Goal: Information Seeking & Learning: Learn about a topic

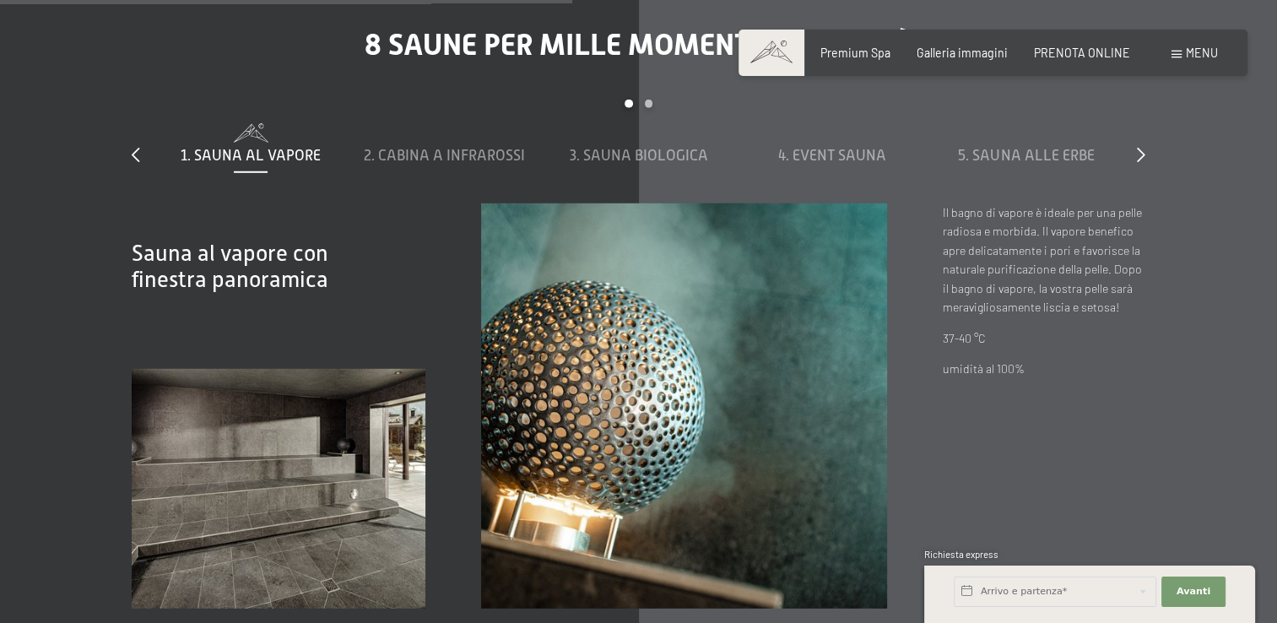
scroll to position [4812, 0]
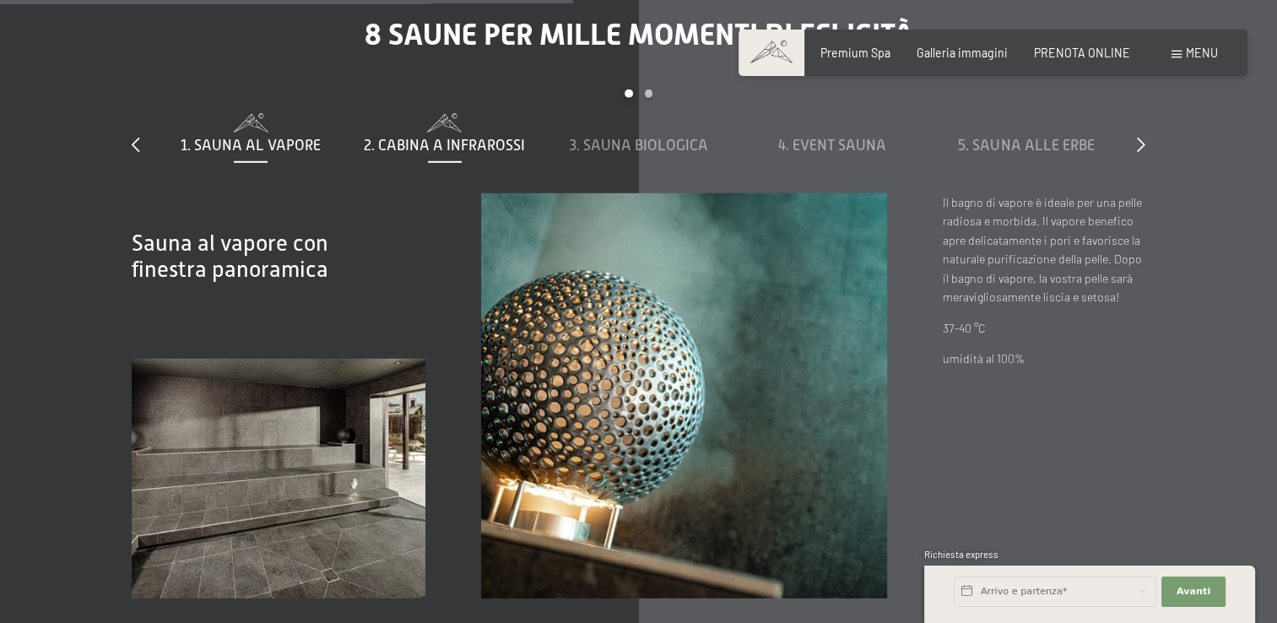
click at [500, 146] on span "2. Cabina a infrarossi" at bounding box center [444, 145] width 161 height 17
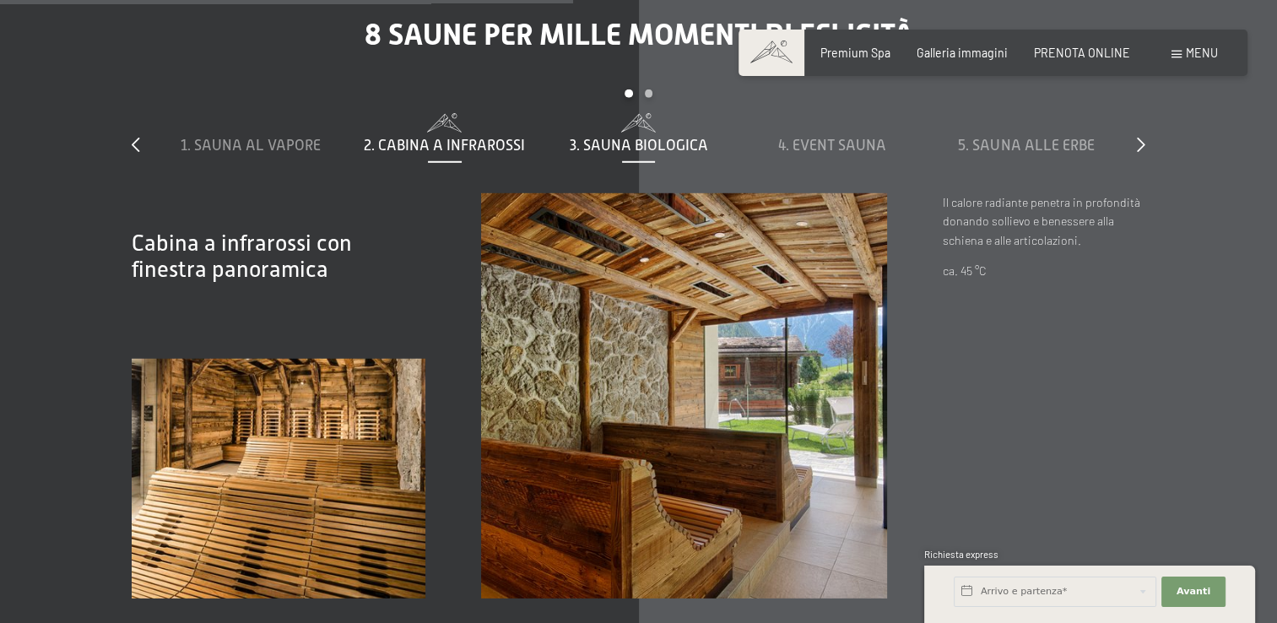
click at [659, 138] on span "3. Sauna biologica" at bounding box center [639, 145] width 138 height 17
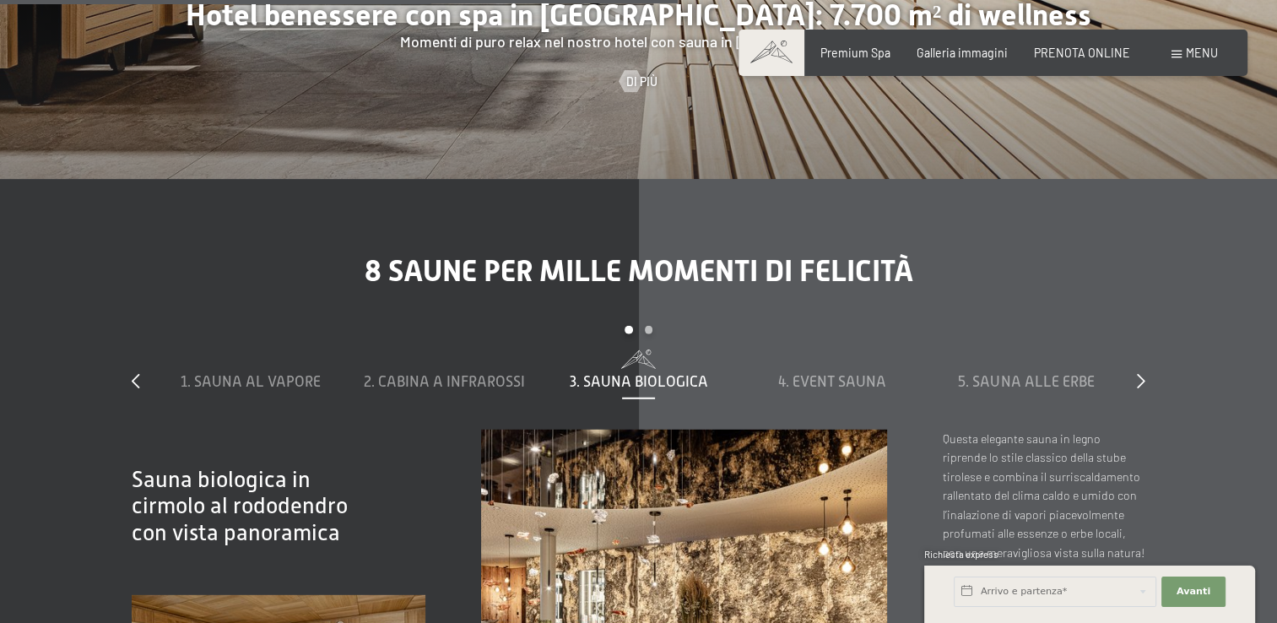
scroll to position [4558, 0]
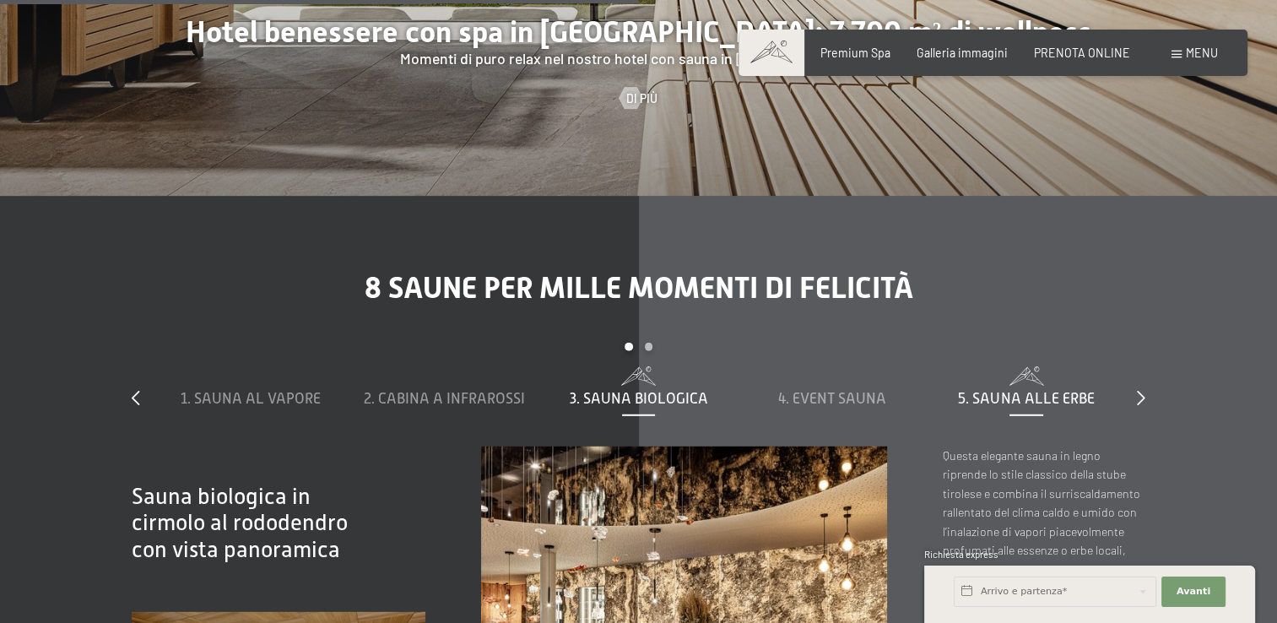
click at [1012, 405] on span "5. Sauna alle erbe" at bounding box center [1026, 398] width 136 height 17
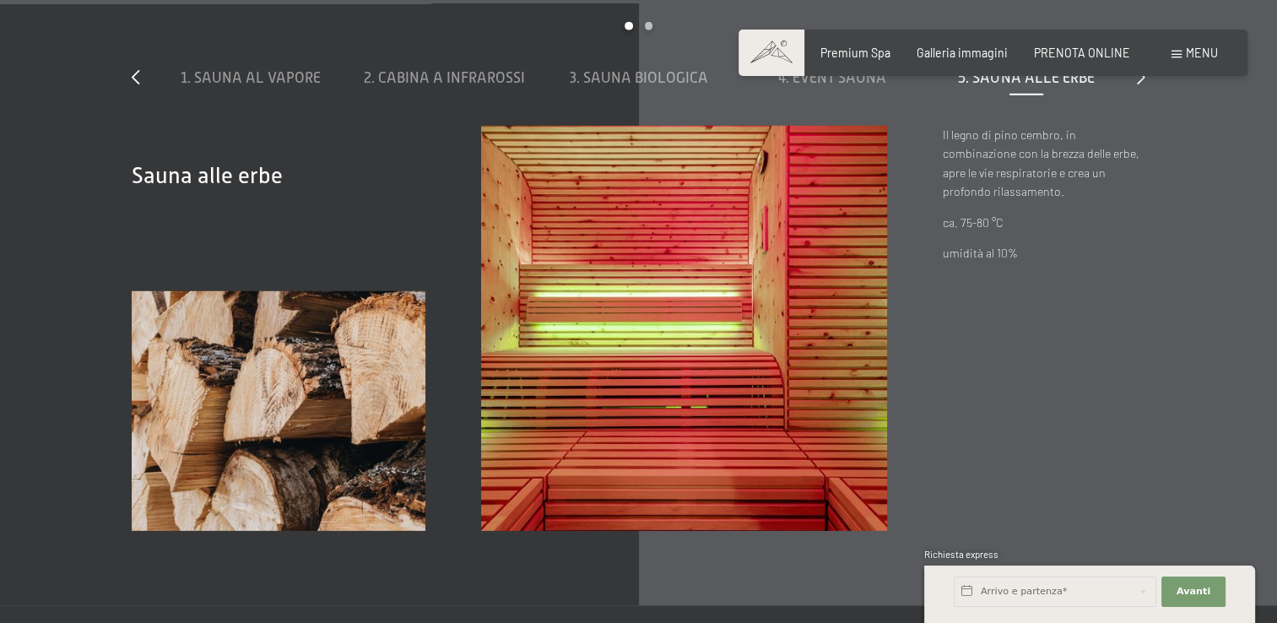
scroll to position [4812, 0]
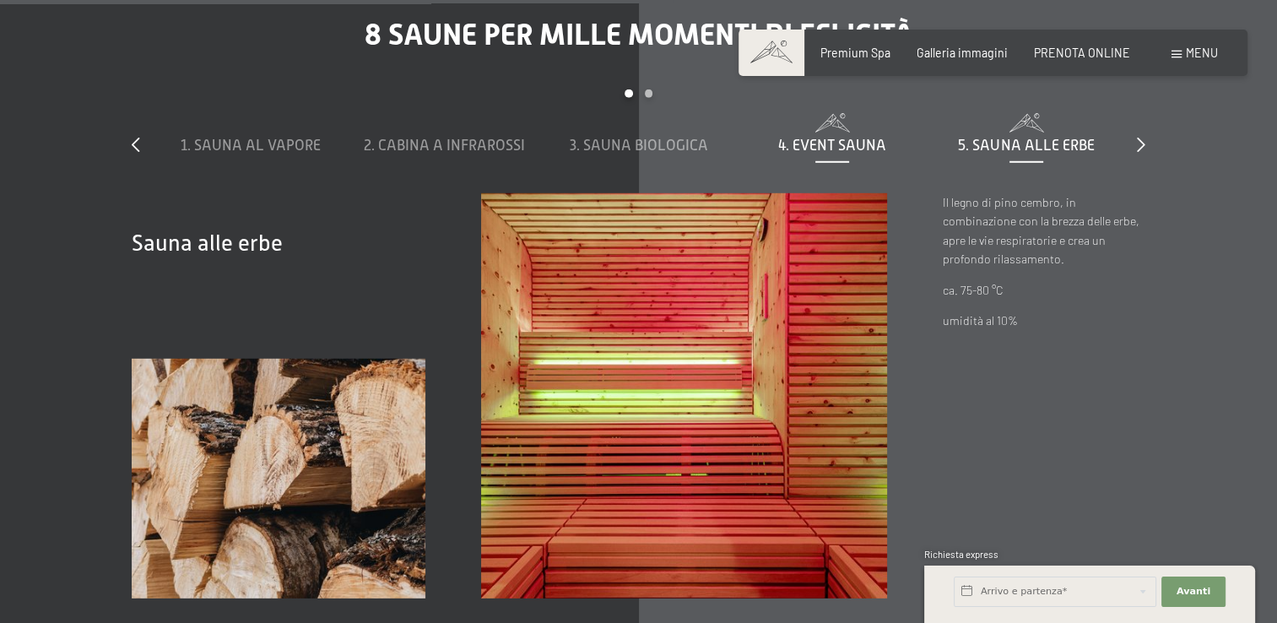
click at [870, 146] on span "4. Event Sauna" at bounding box center [832, 145] width 108 height 17
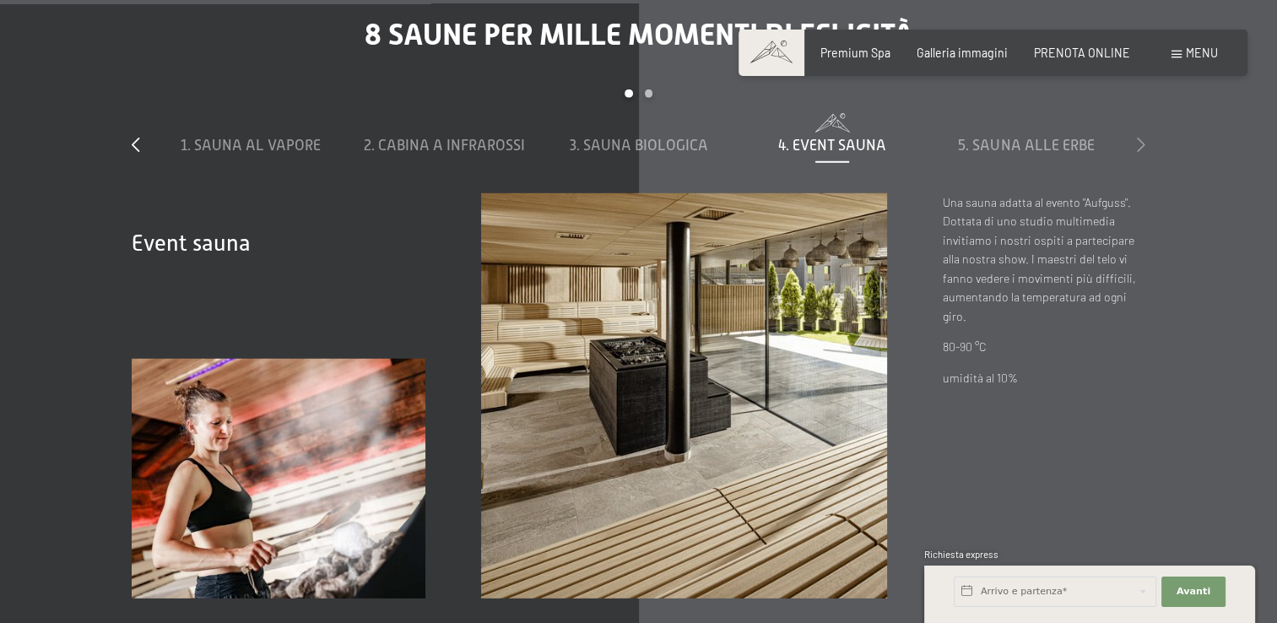
click at [1141, 144] on icon at bounding box center [1141, 144] width 8 height 15
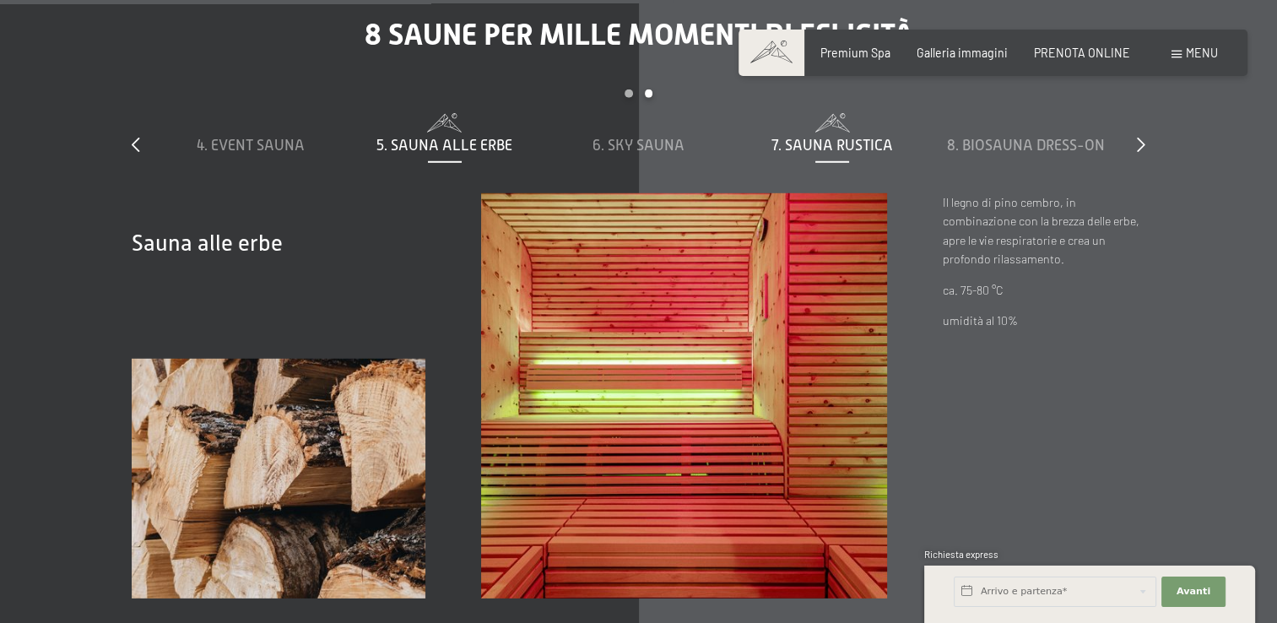
click at [835, 148] on span "7. Sauna rustica" at bounding box center [833, 145] width 122 height 17
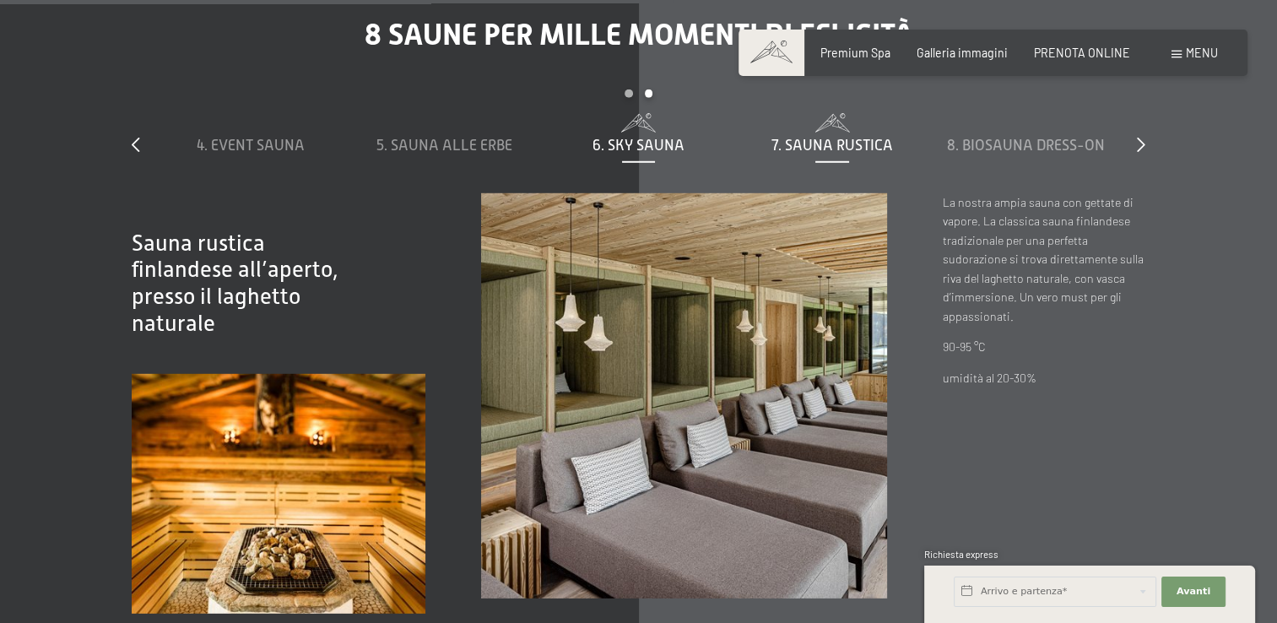
click at [681, 144] on span "6. Sky Sauna" at bounding box center [639, 145] width 92 height 17
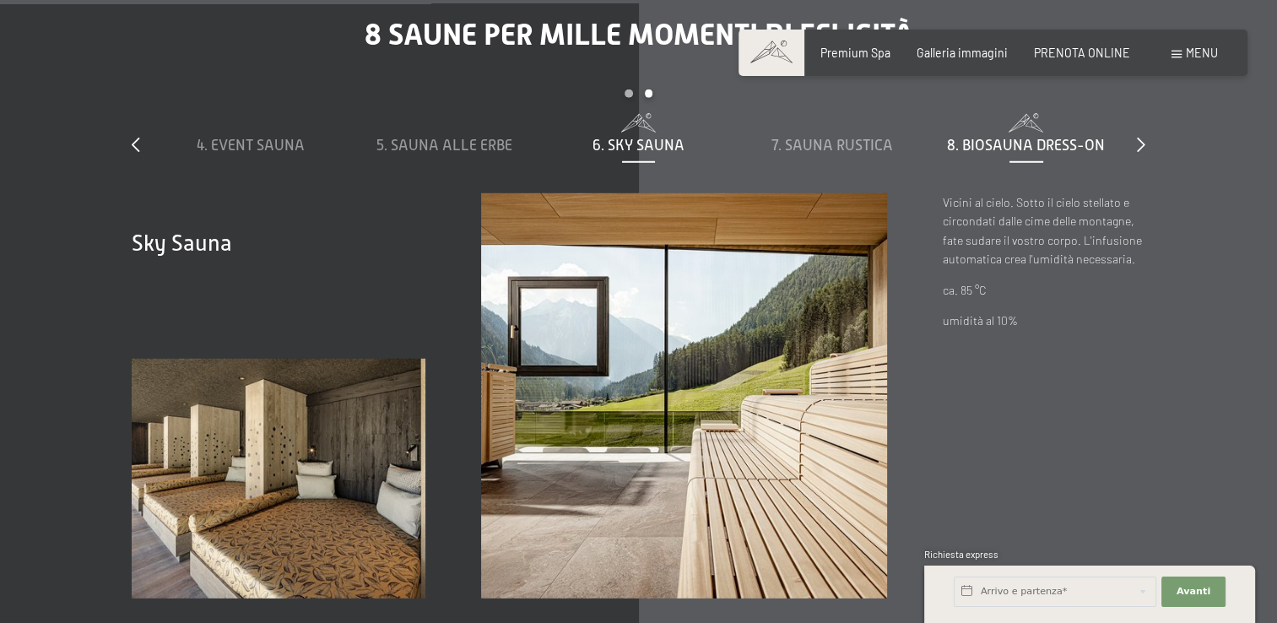
click at [1079, 135] on div "8. Biosauna dress-on" at bounding box center [1026, 145] width 179 height 21
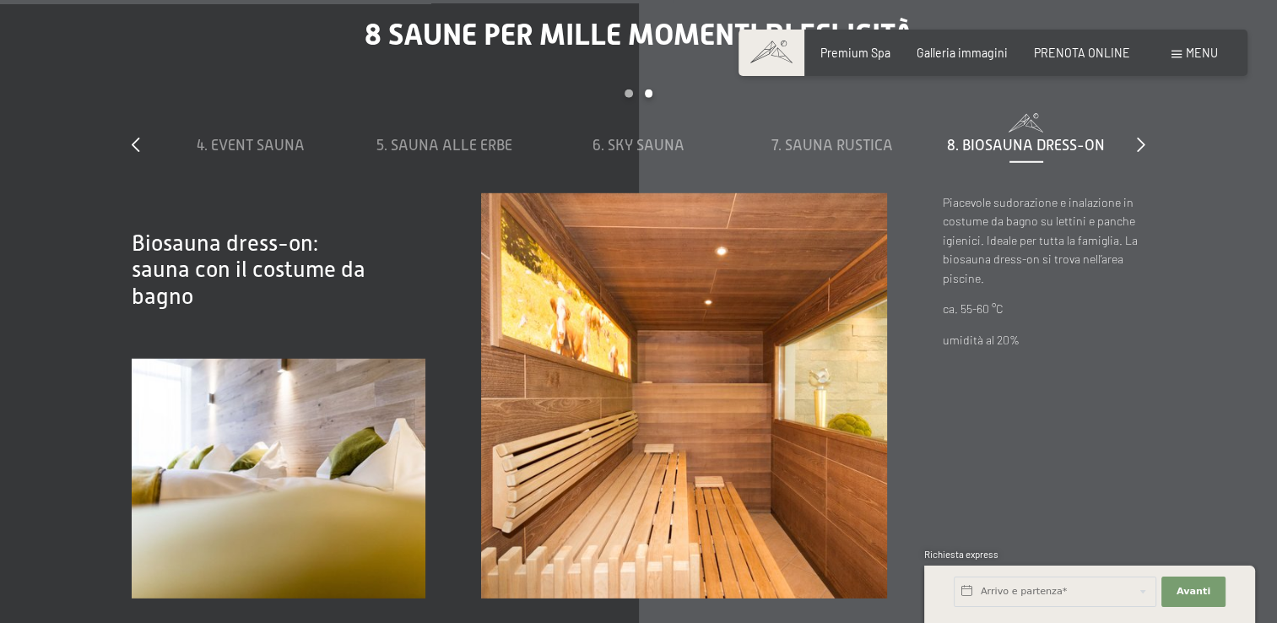
click at [1153, 140] on div "8 saune per mille momenti di felicità slide 4 to 8 of 8 1. Sauna al vapore 2. C…" at bounding box center [638, 308] width 1125 height 582
click at [842, 159] on div "1. Sauna al vapore 2. Cabina a infrarossi 3. Sauna biologica 4. Event Sauna 5. …" at bounding box center [638, 153] width 969 height 80
click at [841, 146] on span "7. Sauna rustica" at bounding box center [833, 145] width 122 height 17
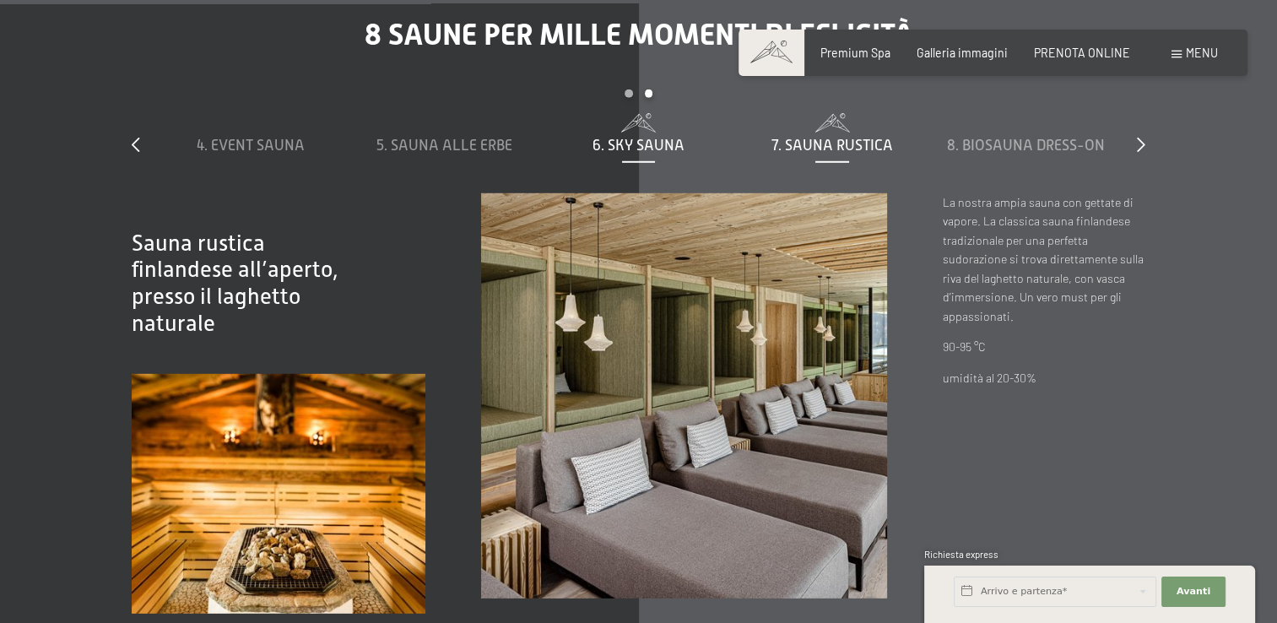
click at [641, 138] on span "6. Sky Sauna" at bounding box center [639, 145] width 92 height 17
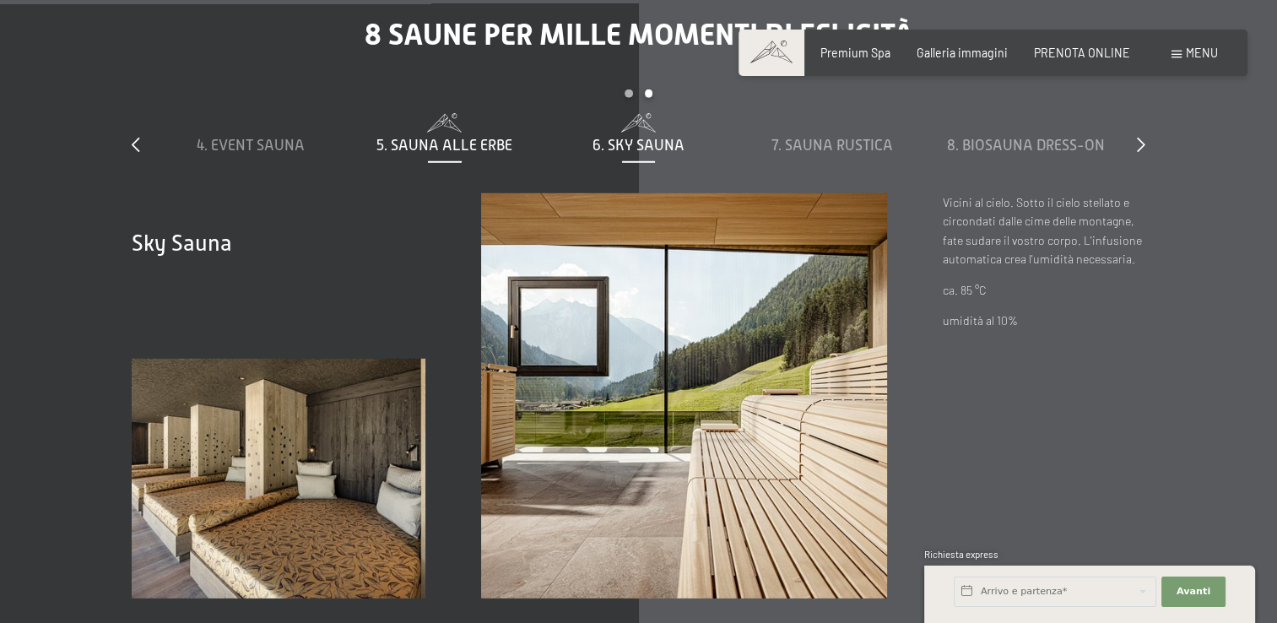
click at [509, 140] on span "5. Sauna alle erbe" at bounding box center [444, 145] width 136 height 17
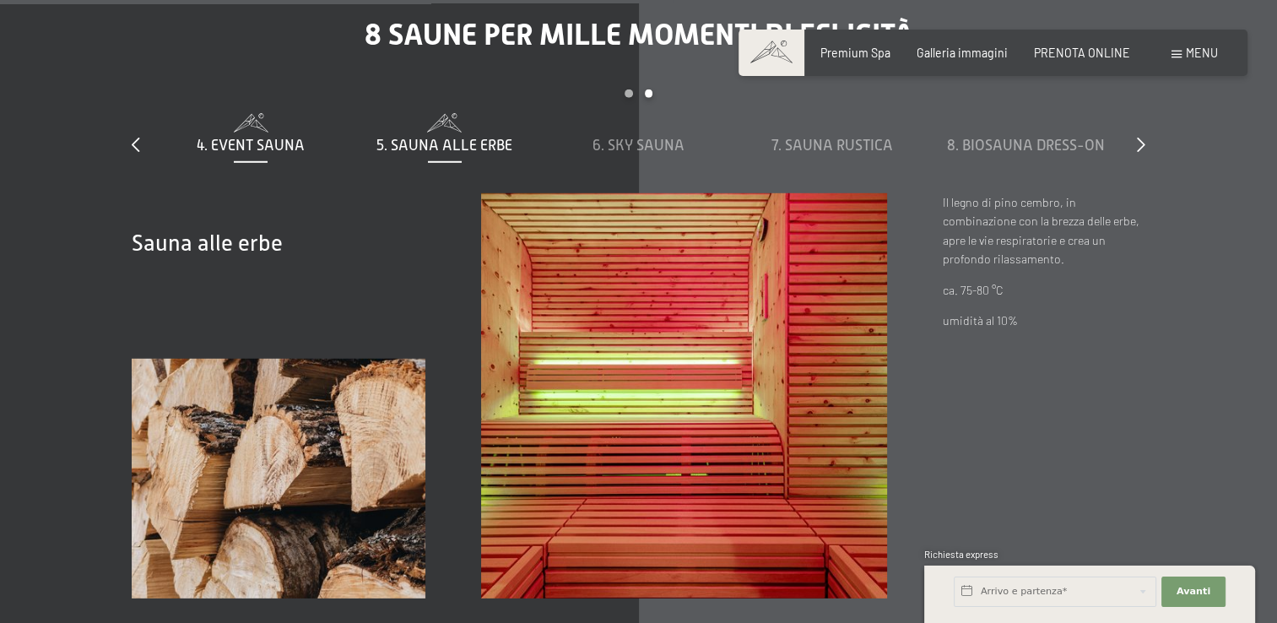
click at [297, 147] on span "4. Event Sauna" at bounding box center [251, 145] width 108 height 17
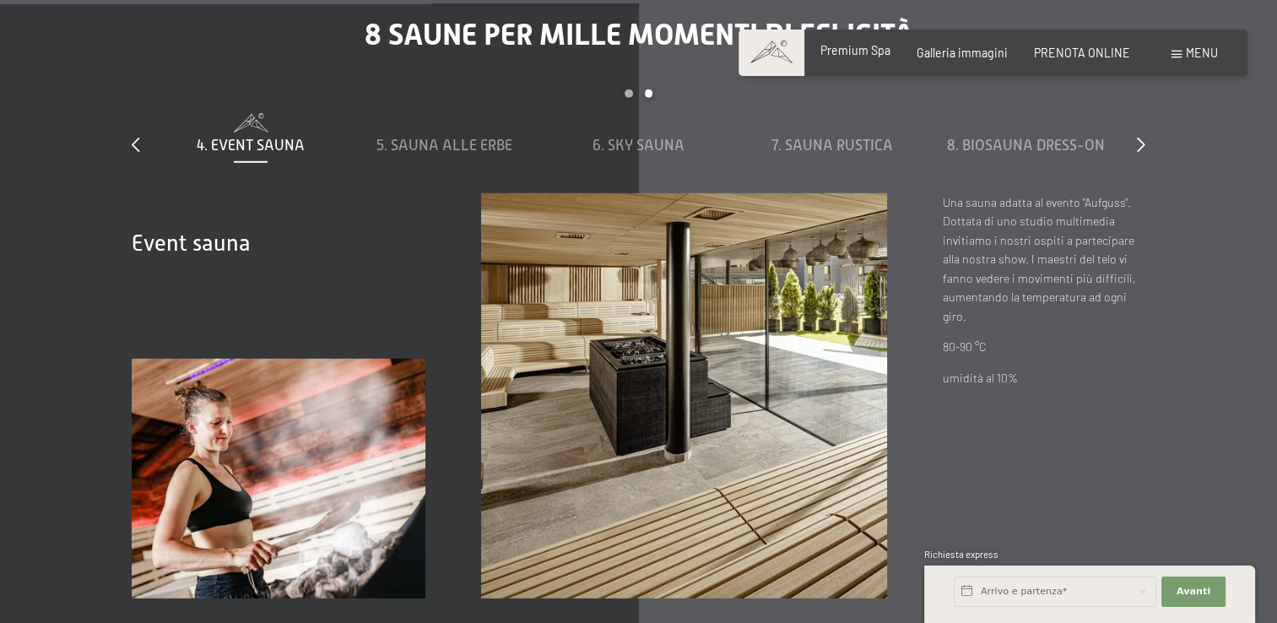
click at [852, 46] on span "Premium Spa" at bounding box center [856, 50] width 70 height 14
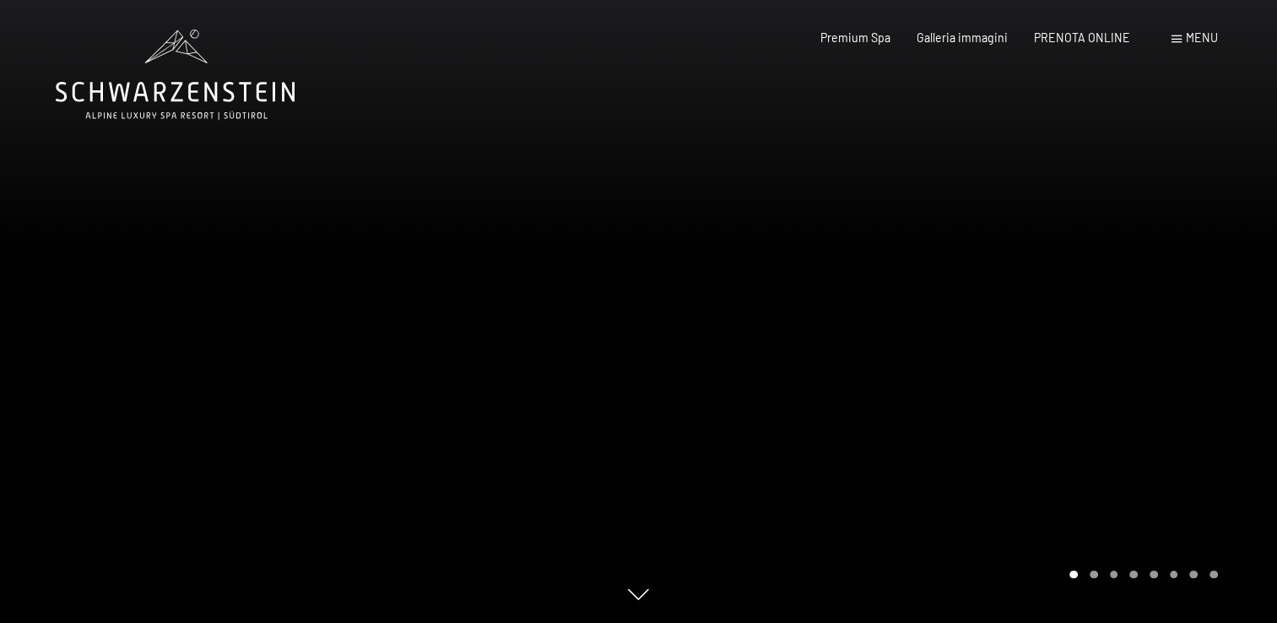
click at [1188, 31] on span "Menu" at bounding box center [1202, 37] width 32 height 14
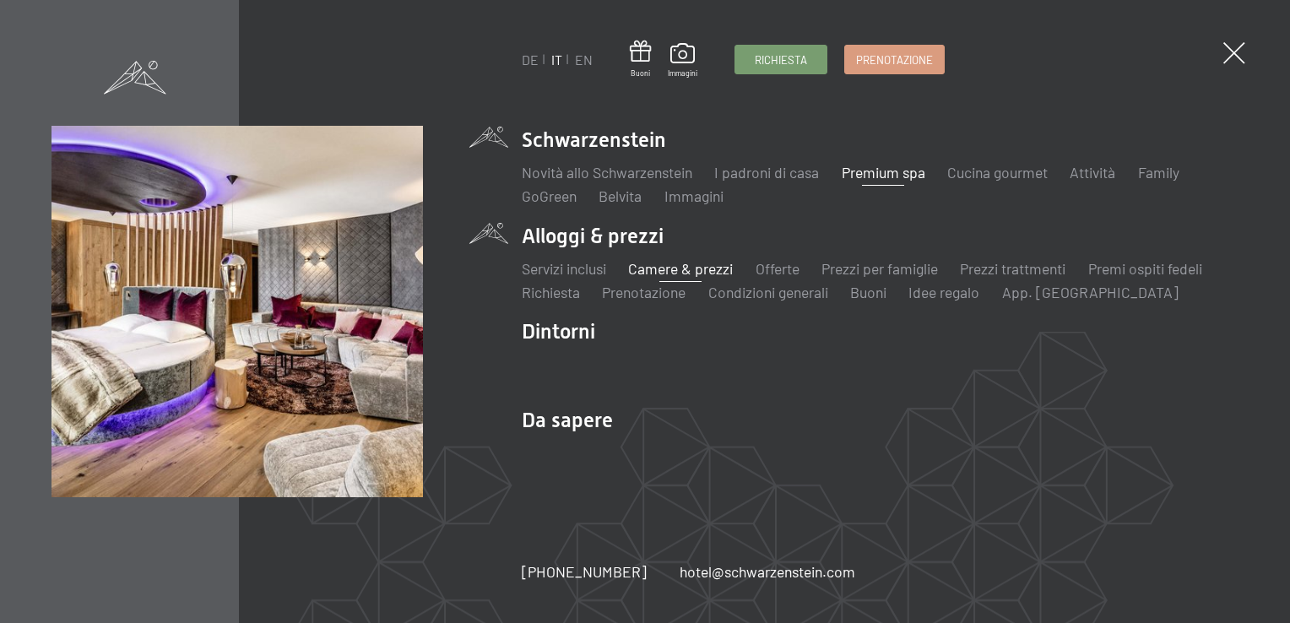
click at [658, 271] on link "Camere & prezzi" at bounding box center [680, 268] width 105 height 19
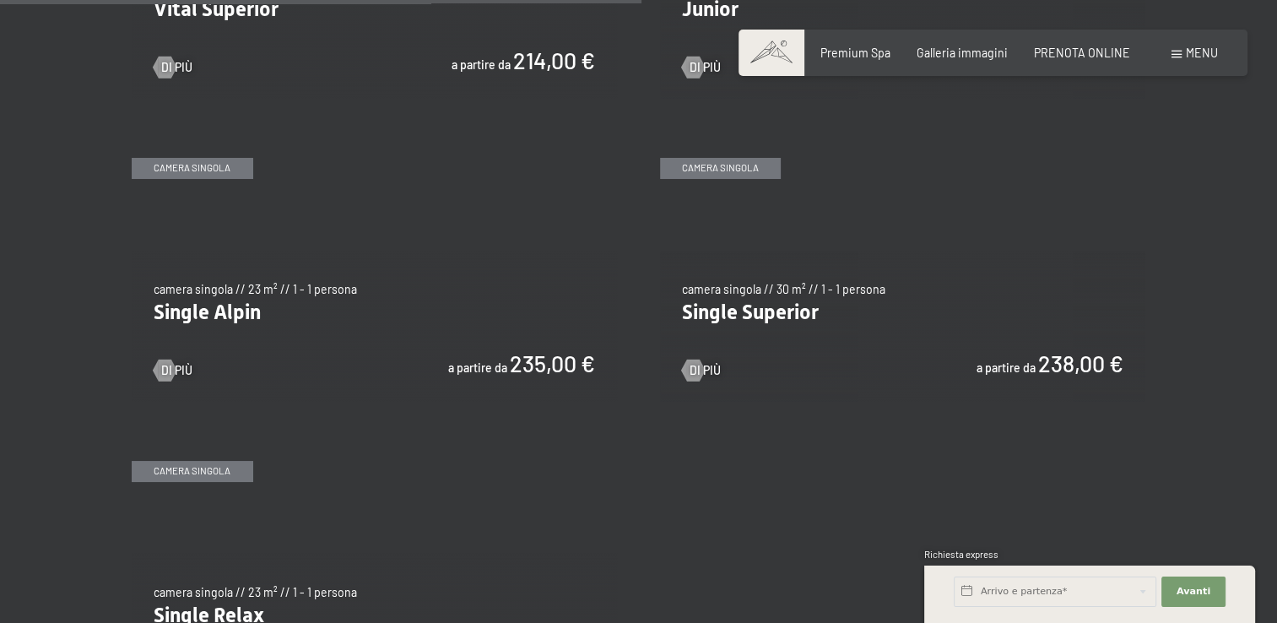
scroll to position [2617, 0]
